Goal: Task Accomplishment & Management: Use online tool/utility

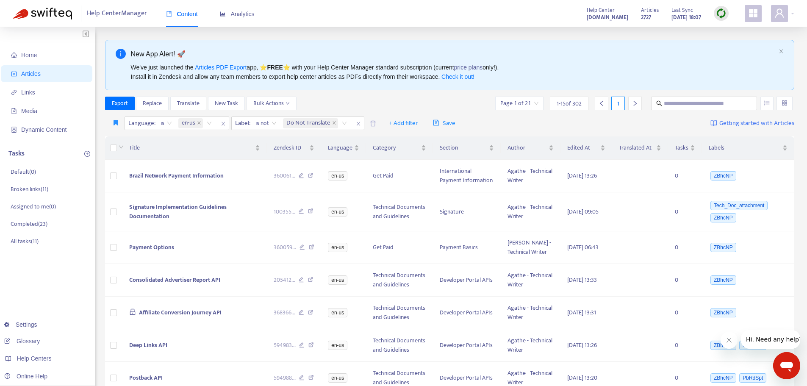
click at [714, 12] on div "Articles 2727 Last Sync [DATE] 18:07" at bounding box center [685, 13] width 100 height 17
click at [718, 13] on img at bounding box center [721, 13] width 11 height 11
click at [725, 31] on link "Quick Sync" at bounding box center [739, 31] width 36 height 10
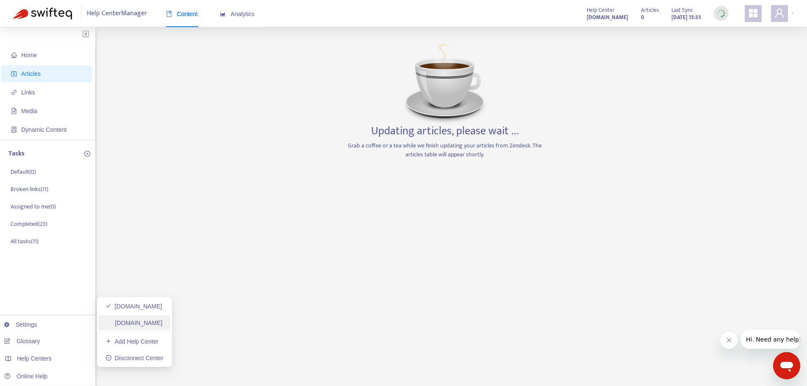
click at [144, 322] on link "[DOMAIN_NAME]" at bounding box center [134, 322] width 57 height 7
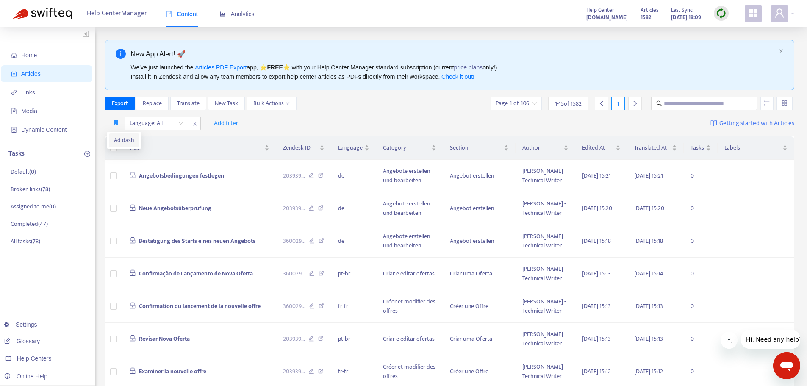
click at [118, 138] on span "Ad dash" at bounding box center [124, 140] width 20 height 9
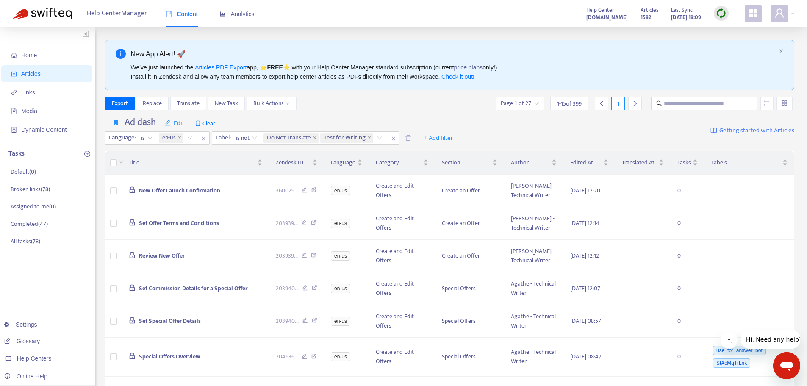
click at [719, 10] on img at bounding box center [721, 13] width 11 height 11
click at [721, 30] on link "Quick Sync" at bounding box center [739, 31] width 36 height 10
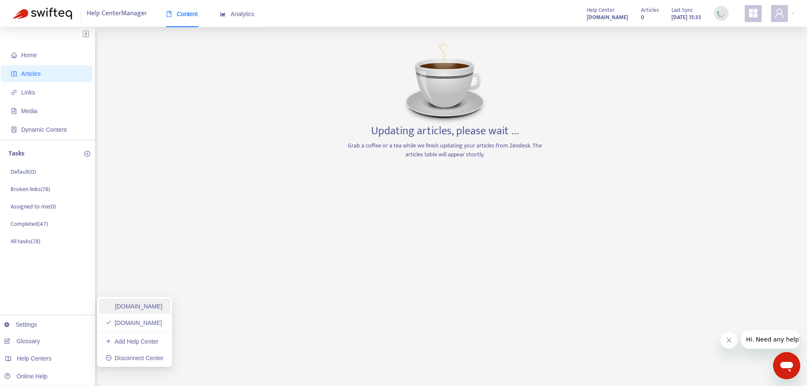
click at [156, 307] on link "[DOMAIN_NAME]" at bounding box center [134, 306] width 57 height 7
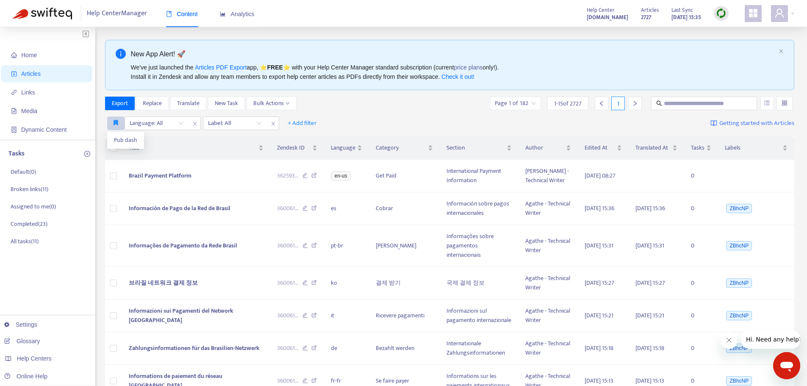
click at [112, 119] on button "button" at bounding box center [115, 124] width 17 height 14
click at [118, 138] on span "Pub dash" at bounding box center [125, 140] width 23 height 9
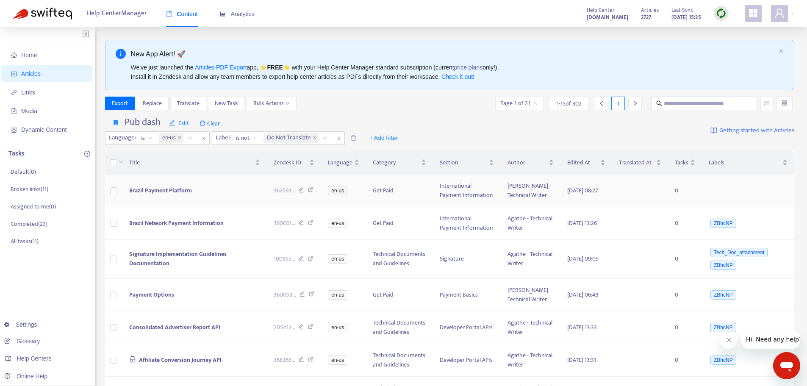
click at [162, 193] on span "Brazil Payment Platform" at bounding box center [160, 191] width 63 height 10
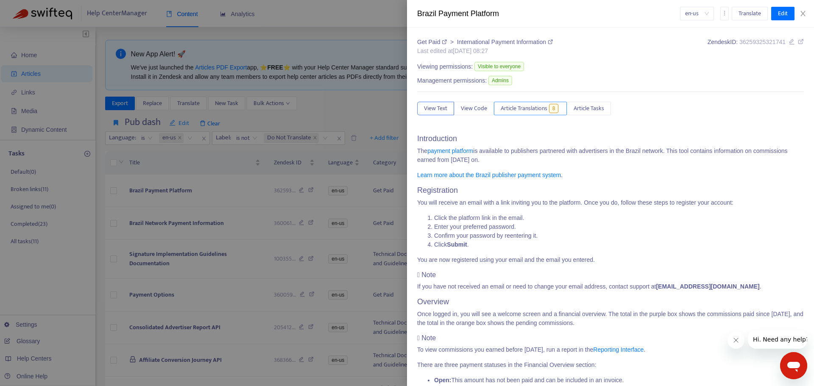
click at [525, 110] on span "Article Translations" at bounding box center [523, 108] width 47 height 9
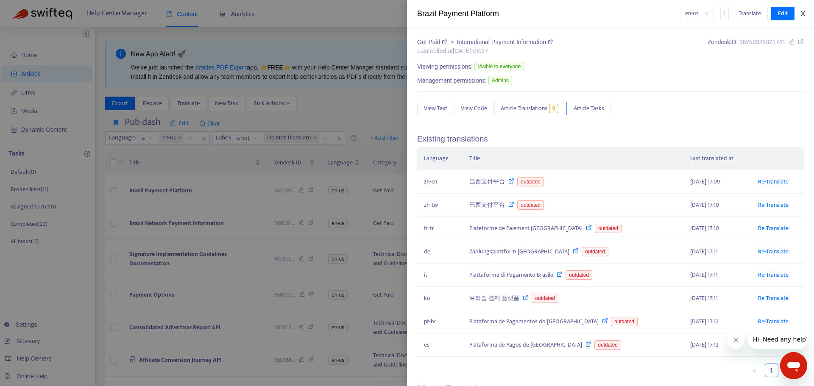
click at [800, 12] on icon "close" at bounding box center [802, 13] width 7 height 7
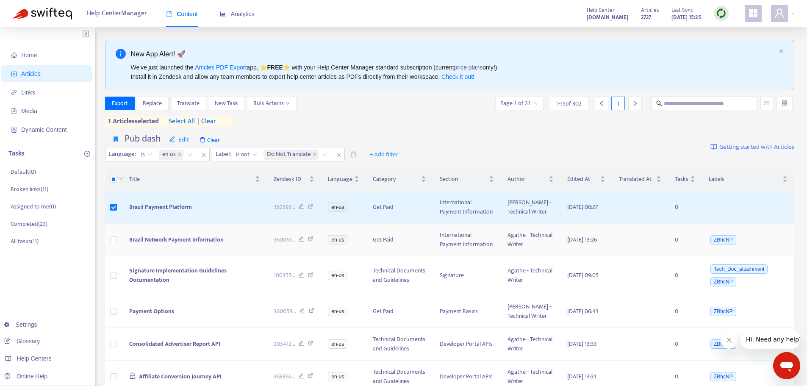
click at [182, 244] on span "Brazil Network Payment Information" at bounding box center [176, 240] width 94 height 10
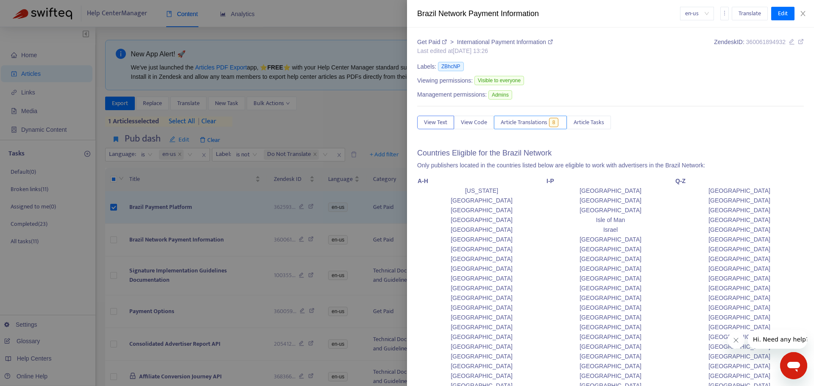
click at [522, 124] on span "Article Translations" at bounding box center [523, 122] width 47 height 9
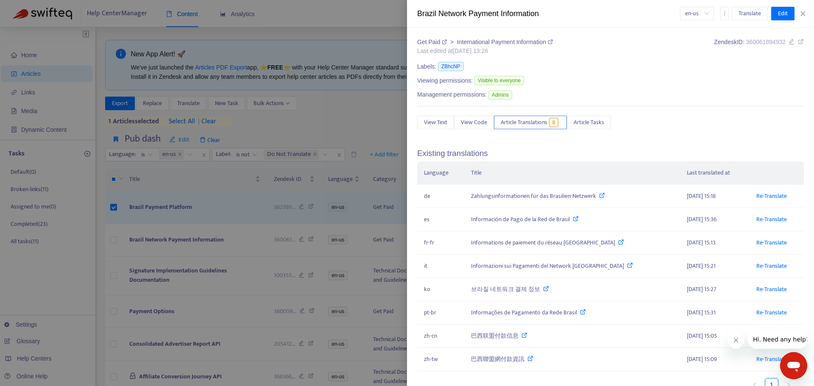
click at [117, 222] on div at bounding box center [407, 193] width 814 height 386
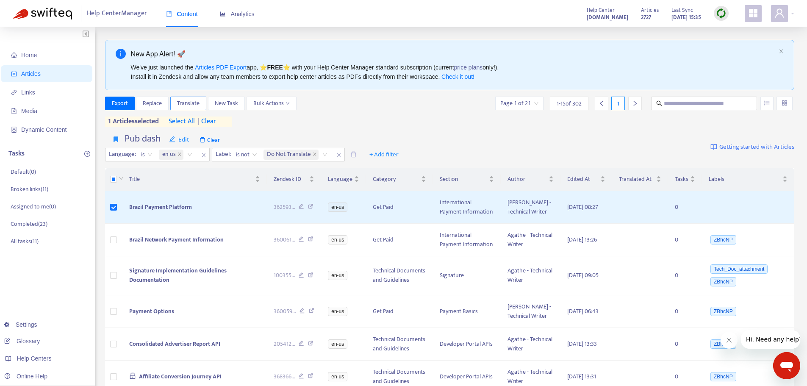
click at [185, 104] on span "Translate" at bounding box center [188, 103] width 22 height 9
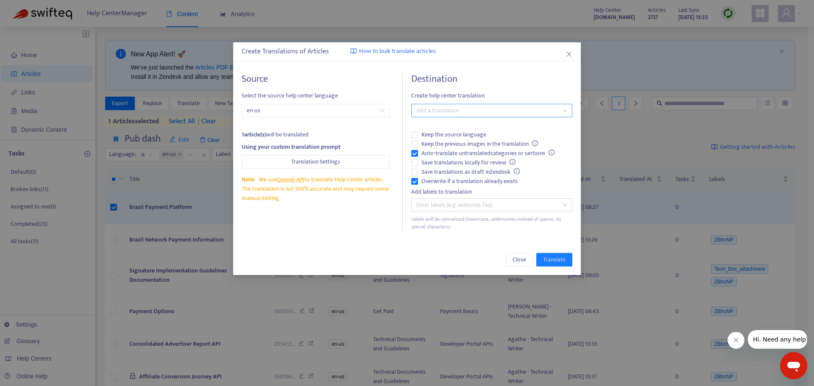
click at [447, 110] on div at bounding box center [487, 111] width 148 height 10
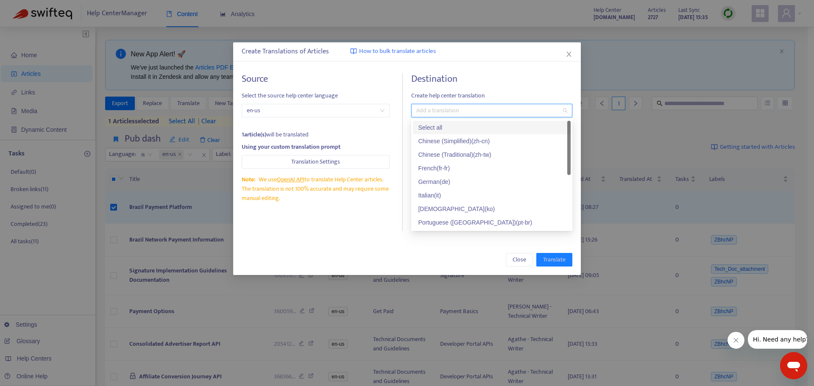
click at [443, 125] on div "Select all" at bounding box center [491, 127] width 147 height 9
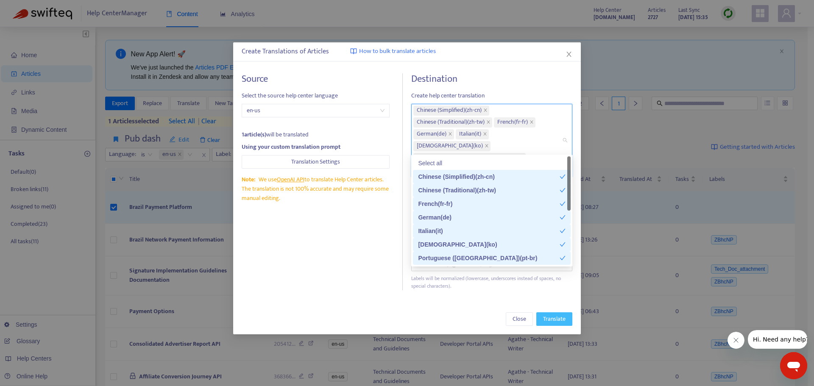
click at [549, 314] on span "Translate" at bounding box center [554, 318] width 22 height 9
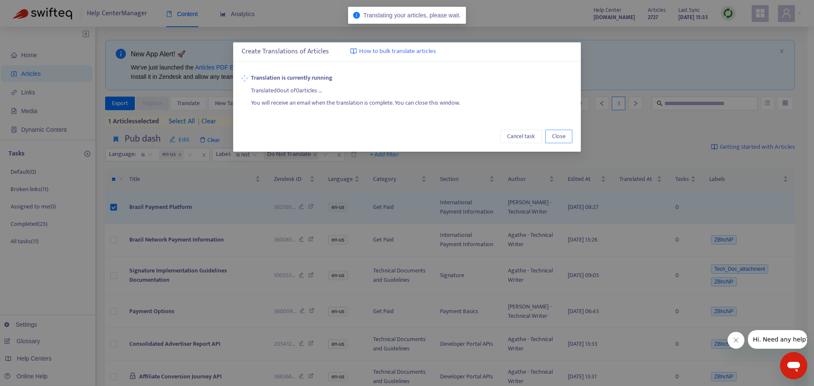
click at [556, 135] on span "Close" at bounding box center [559, 136] width 14 height 9
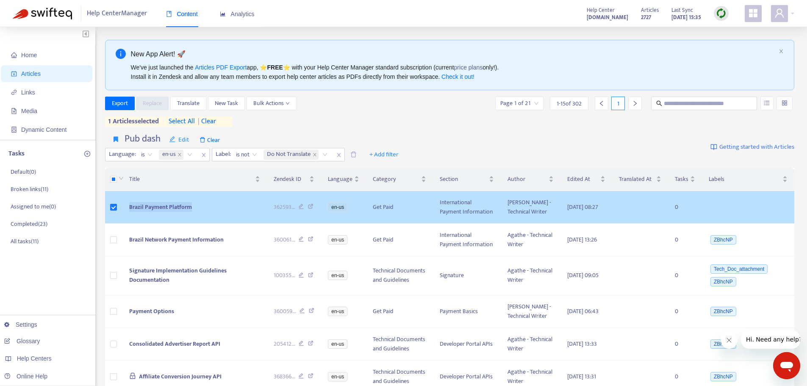
drag, startPoint x: 195, startPoint y: 213, endPoint x: 125, endPoint y: 211, distance: 70.4
click at [125, 211] on td "Brazil Payment Platform" at bounding box center [194, 207] width 144 height 33
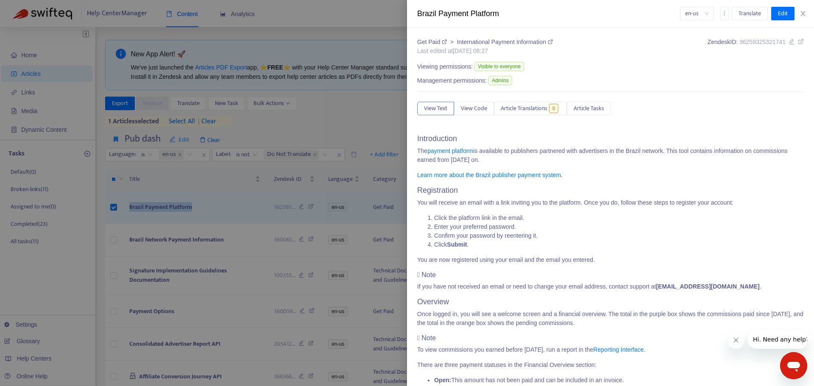
copy span "Brazil Payment Platform"
click at [58, 270] on div at bounding box center [407, 193] width 814 height 386
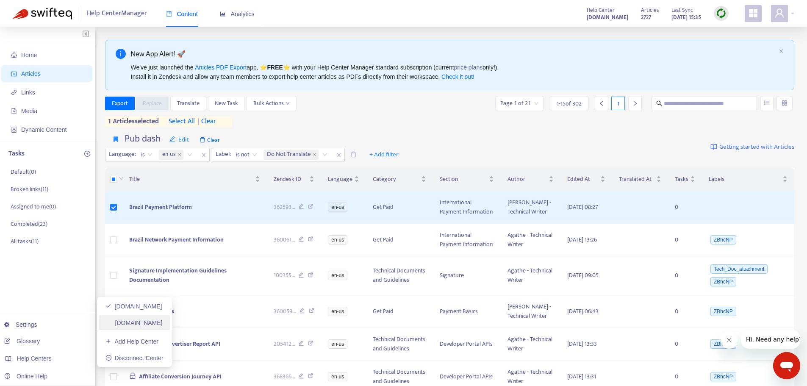
click at [148, 323] on link "[DOMAIN_NAME]" at bounding box center [134, 322] width 57 height 7
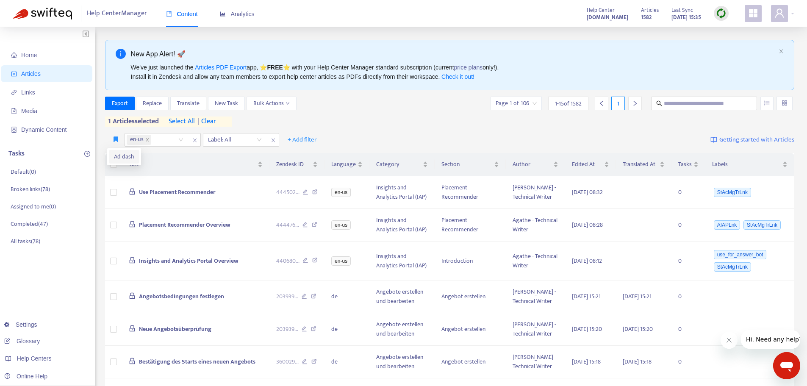
click at [117, 157] on span "Ad dash" at bounding box center [124, 156] width 20 height 9
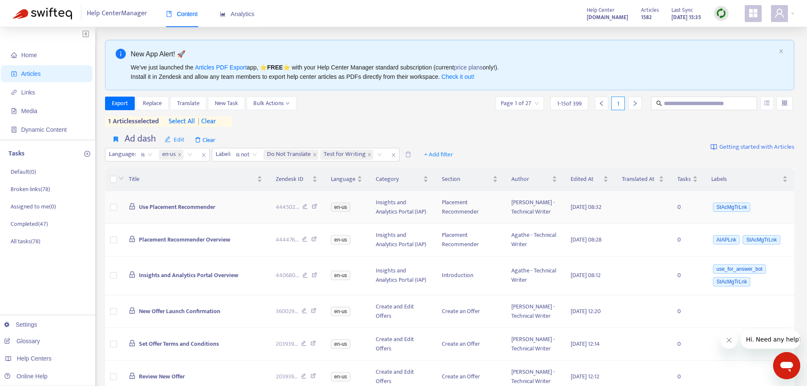
click at [186, 210] on span "Use Placement Recommender" at bounding box center [177, 207] width 76 height 10
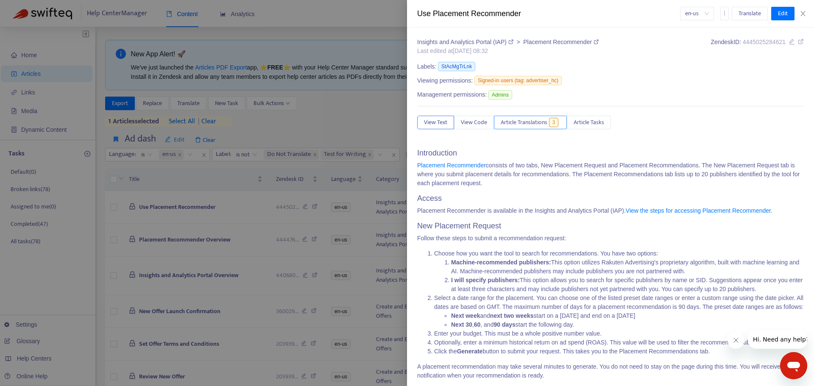
click at [506, 121] on span "Article Translations" at bounding box center [523, 122] width 47 height 9
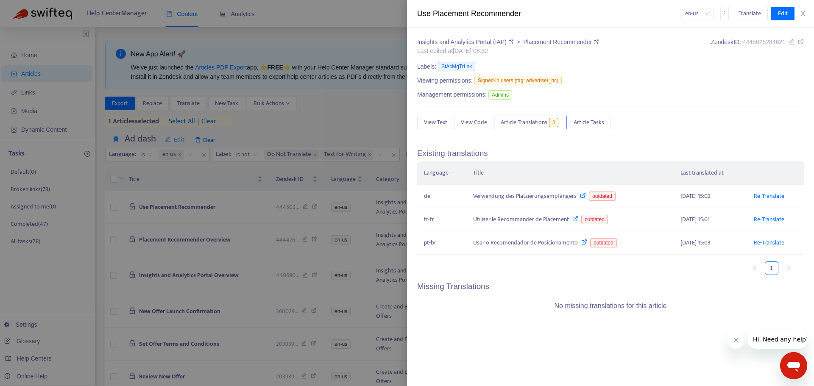
click at [147, 214] on div at bounding box center [407, 193] width 814 height 386
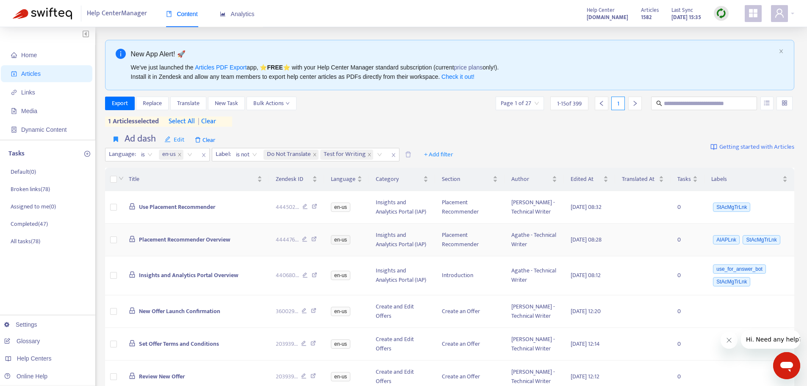
click at [189, 244] on span "Placement Recommender Overview" at bounding box center [185, 240] width 92 height 10
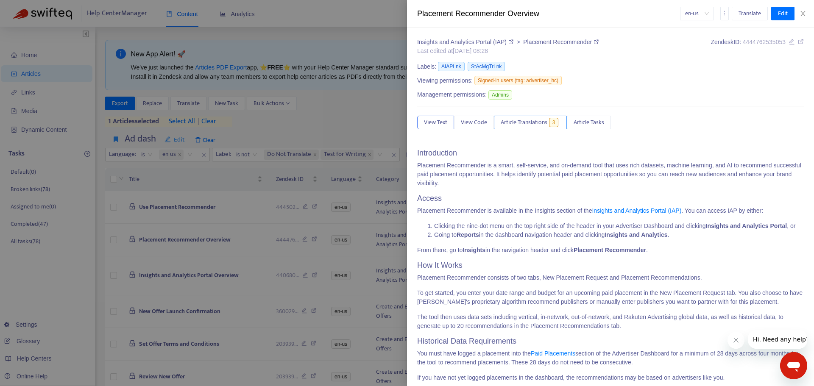
click at [552, 121] on span "3" at bounding box center [554, 122] width 10 height 9
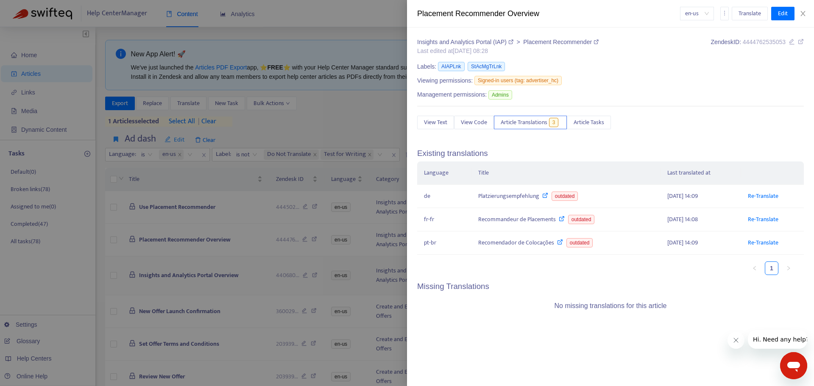
click at [131, 278] on div at bounding box center [407, 193] width 814 height 386
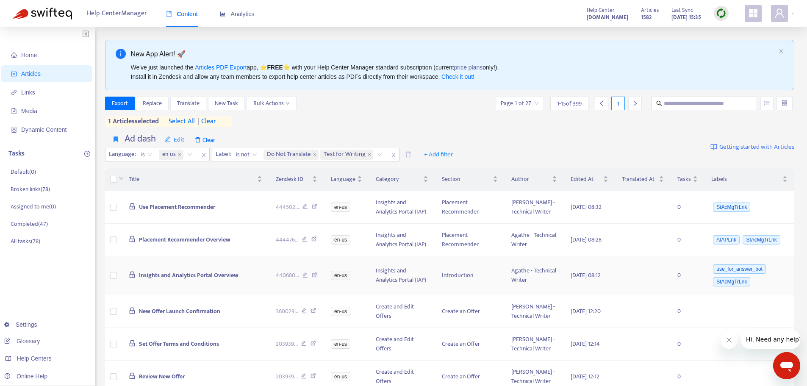
click at [180, 289] on td "Insights and Analytics Portal Overview" at bounding box center [195, 275] width 147 height 39
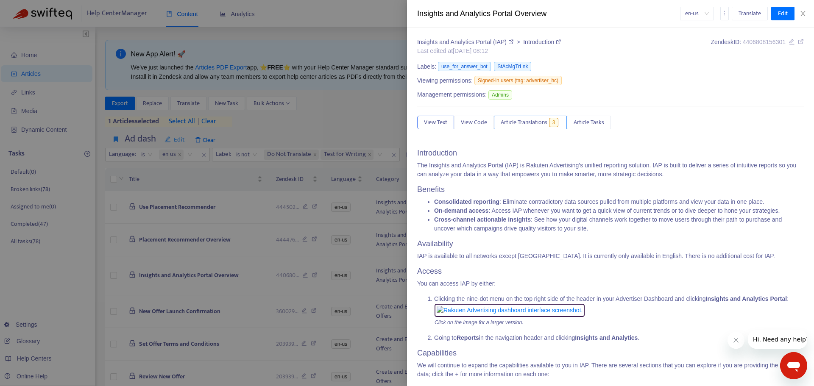
click at [532, 120] on span "Article Translations" at bounding box center [523, 122] width 47 height 9
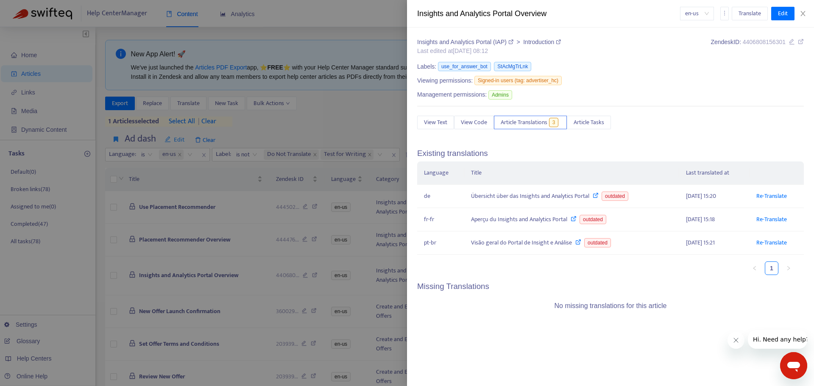
click at [197, 307] on div at bounding box center [407, 193] width 814 height 386
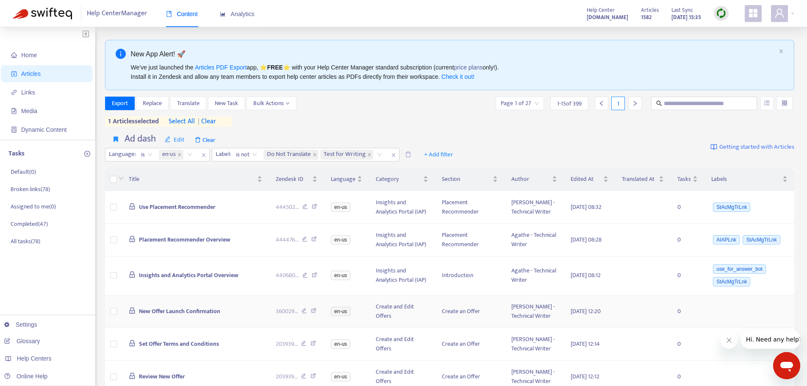
click at [188, 316] on span "New Offer Launch Confirmation" at bounding box center [179, 311] width 81 height 10
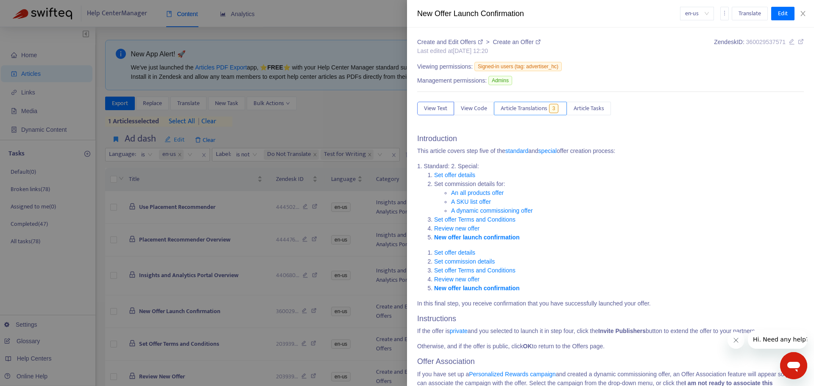
click at [530, 102] on button "Article Translations 3" at bounding box center [530, 109] width 73 height 14
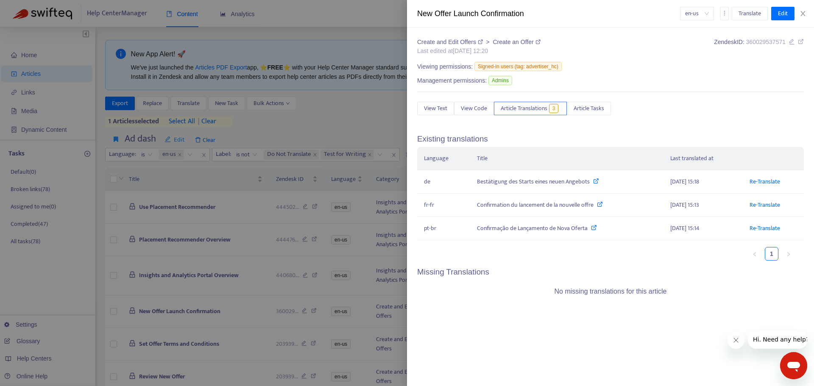
click at [143, 296] on div at bounding box center [407, 193] width 814 height 386
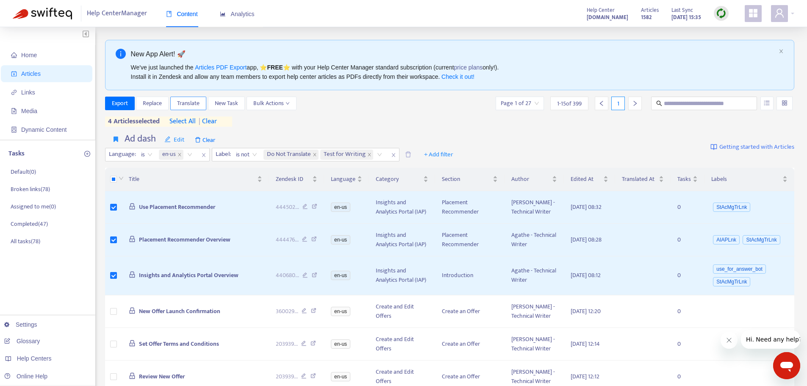
click at [197, 106] on span "Translate" at bounding box center [188, 103] width 22 height 9
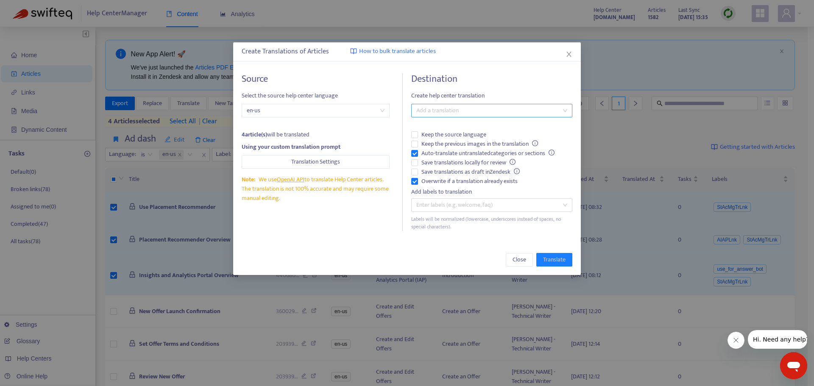
click at [436, 114] on div at bounding box center [487, 111] width 148 height 10
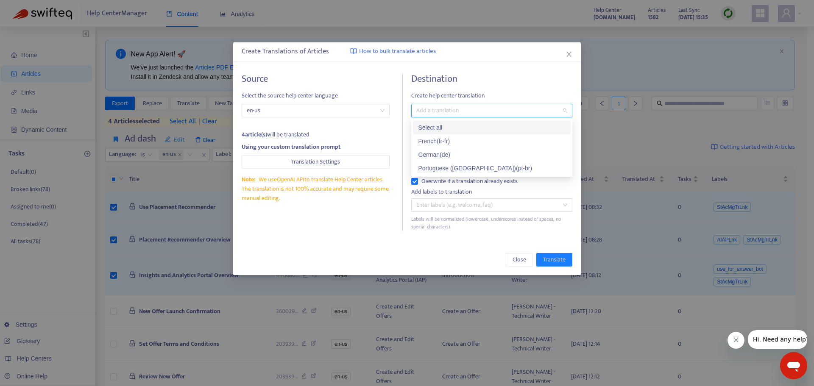
click at [441, 126] on div "Select all" at bounding box center [491, 127] width 147 height 9
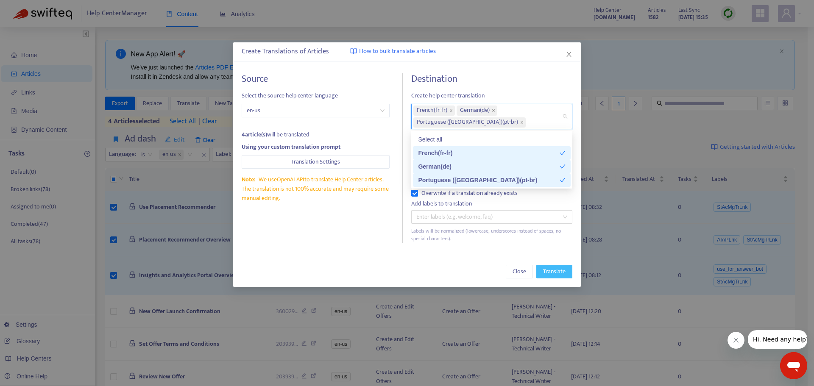
click at [547, 267] on span "Translate" at bounding box center [554, 271] width 22 height 9
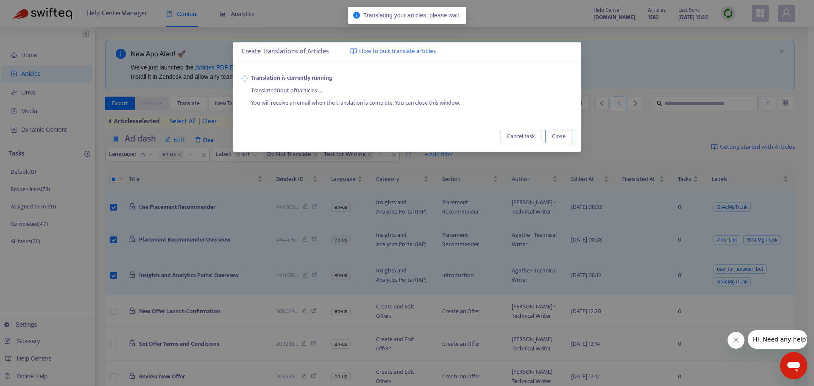
click at [556, 135] on span "Close" at bounding box center [559, 136] width 14 height 9
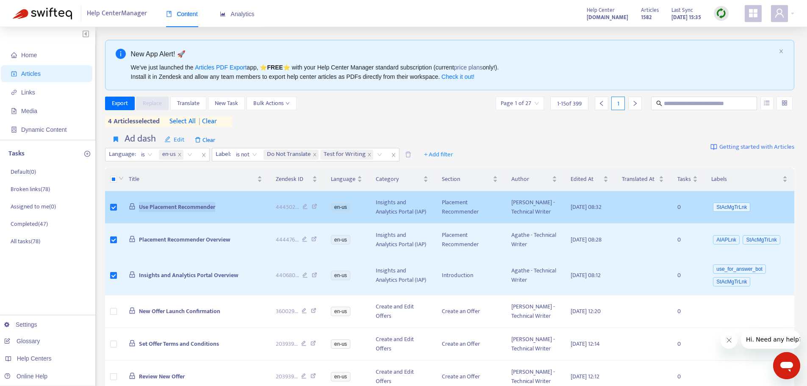
drag, startPoint x: 225, startPoint y: 213, endPoint x: 127, endPoint y: 212, distance: 97.5
click at [127, 212] on td "Use Placement Recommender" at bounding box center [195, 207] width 147 height 33
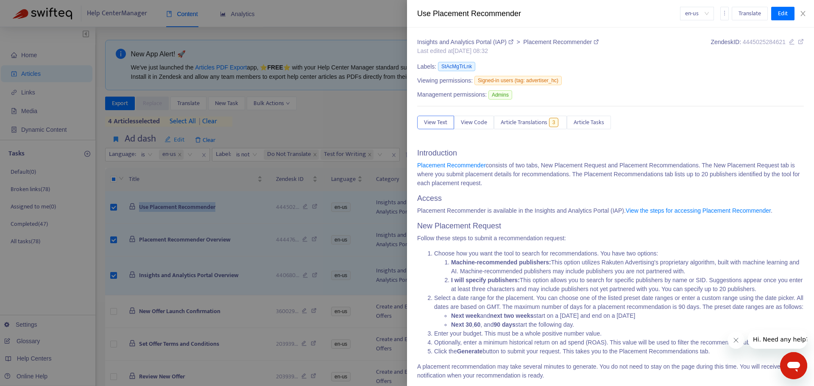
copy span "Use Placement Recommender"
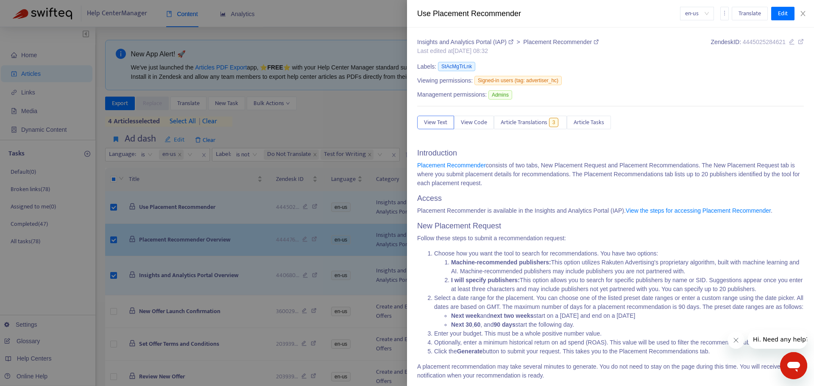
click at [212, 233] on div at bounding box center [407, 193] width 814 height 386
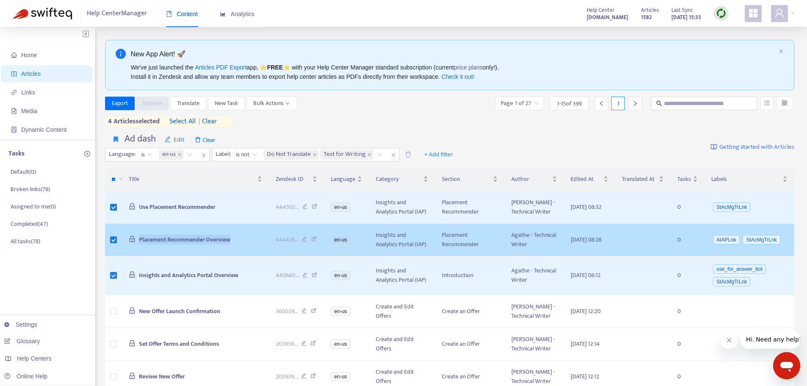
drag, startPoint x: 239, startPoint y: 255, endPoint x: 131, endPoint y: 250, distance: 107.3
click at [131, 250] on td "Placement Recommender Overview" at bounding box center [195, 240] width 147 height 33
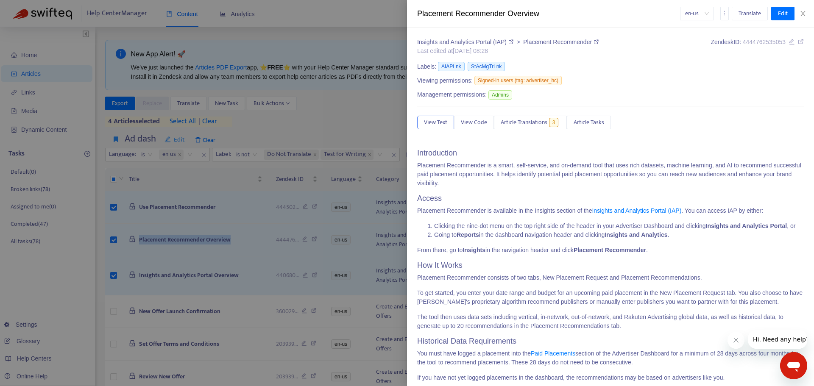
copy span "Placement Recommender Overview"
click at [229, 253] on div at bounding box center [407, 193] width 814 height 386
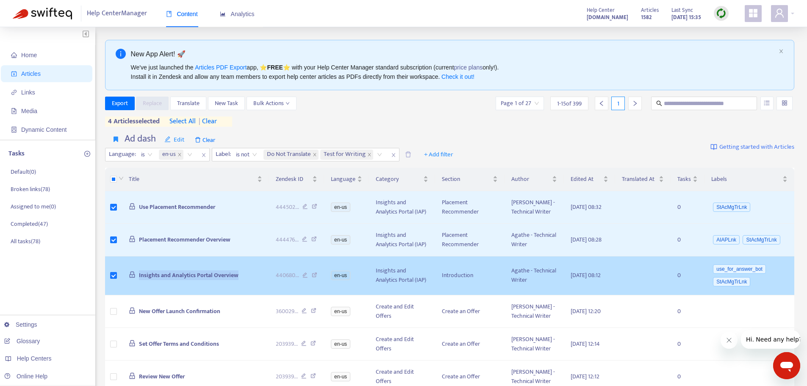
drag, startPoint x: 249, startPoint y: 296, endPoint x: 125, endPoint y: 294, distance: 124.6
click at [125, 294] on td "Insights and Analytics Portal Overview" at bounding box center [195, 275] width 147 height 39
copy span "Insights and Analytics Portal Overview"
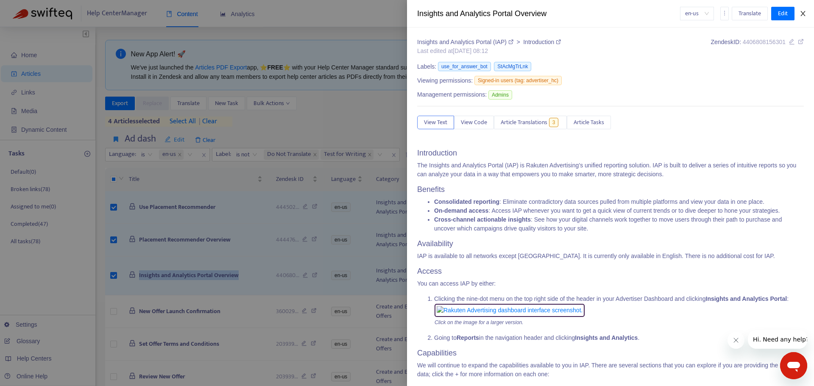
click at [804, 13] on icon "close" at bounding box center [802, 13] width 7 height 7
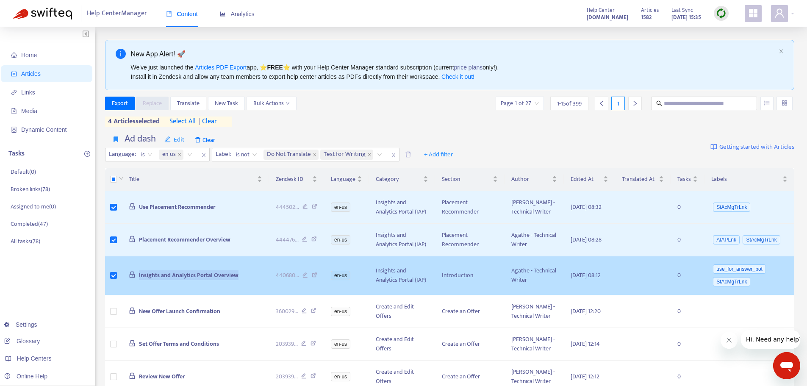
click at [194, 280] on span "Insights and Analytics Portal Overview" at bounding box center [189, 275] width 100 height 10
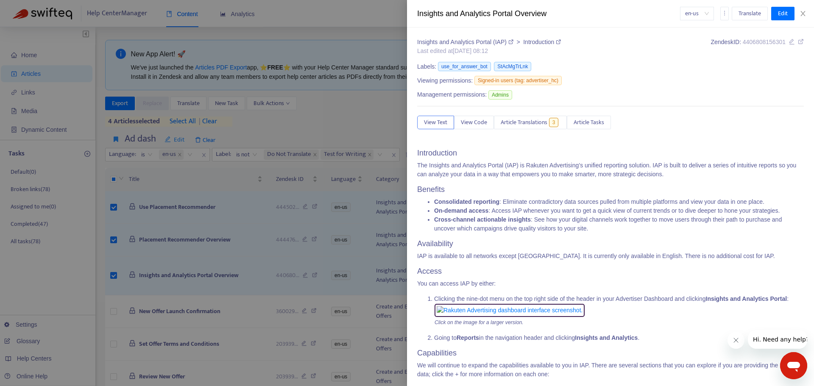
click at [808, 14] on div "Insights and Analytics Portal Overview en-us Translate Edit" at bounding box center [610, 14] width 407 height 28
click at [802, 14] on icon "close" at bounding box center [802, 13] width 5 height 5
